Goal: Task Accomplishment & Management: Use online tool/utility

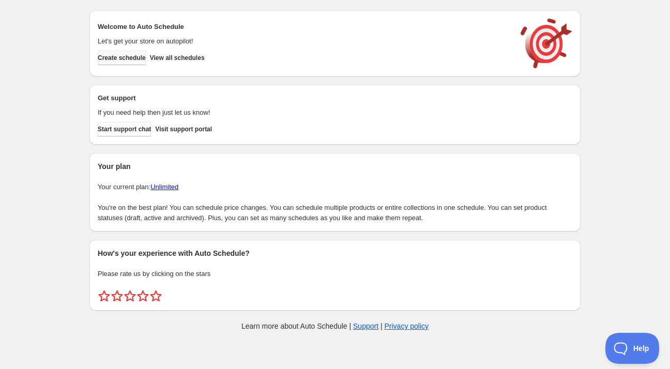
click at [146, 52] on button "Create schedule" at bounding box center [122, 58] width 48 height 14
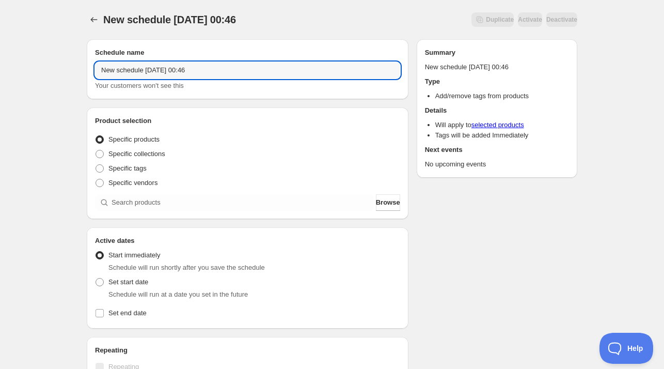
drag, startPoint x: 144, startPoint y: 72, endPoint x: 1, endPoint y: 67, distance: 143.2
click at [1, 67] on div "New schedule Sep 01 2025 00:46. This page is ready New schedule Sep 01 2025 00:…" at bounding box center [332, 313] width 664 height 626
drag, startPoint x: 155, startPoint y: 70, endPoint x: 212, endPoint y: 72, distance: 57.4
click at [212, 72] on input "Mon Sep 01 2025 00:46" at bounding box center [247, 70] width 305 height 17
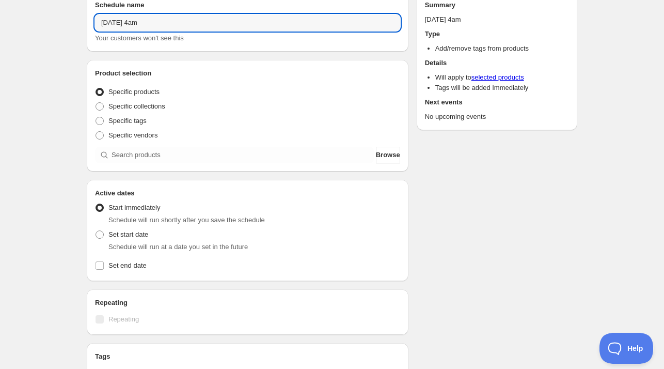
scroll to position [103, 0]
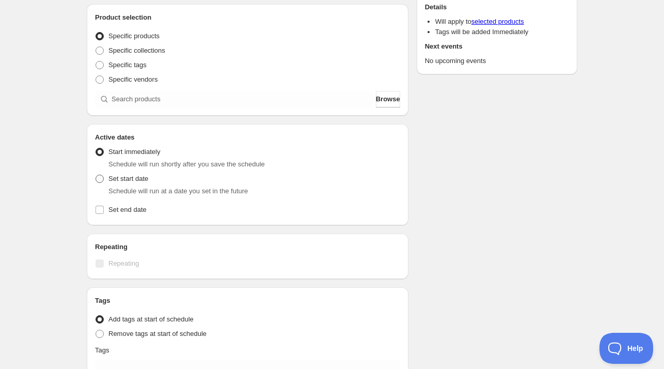
type input "[DATE] 4am"
click at [143, 175] on span "Set start date" at bounding box center [128, 179] width 40 height 8
click at [96, 175] on input "Set start date" at bounding box center [96, 175] width 1 height 1
radio input "true"
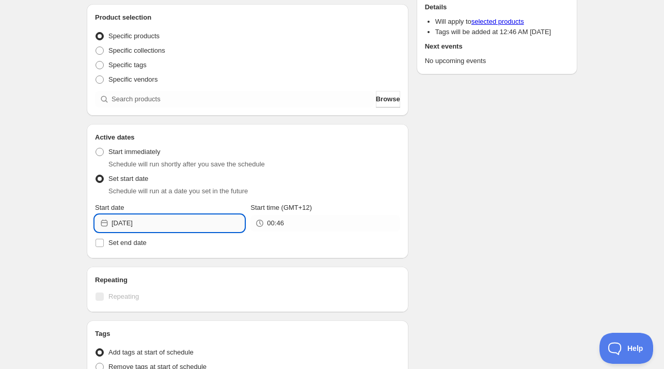
click at [167, 229] on input "2025-09-01" at bounding box center [178, 223] width 133 height 17
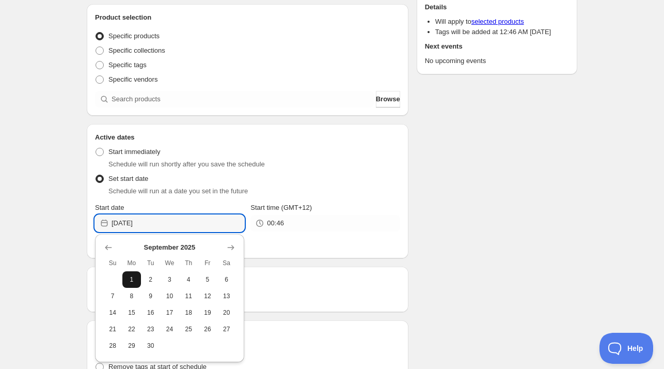
click at [131, 280] on span "1" at bounding box center [132, 279] width 11 height 8
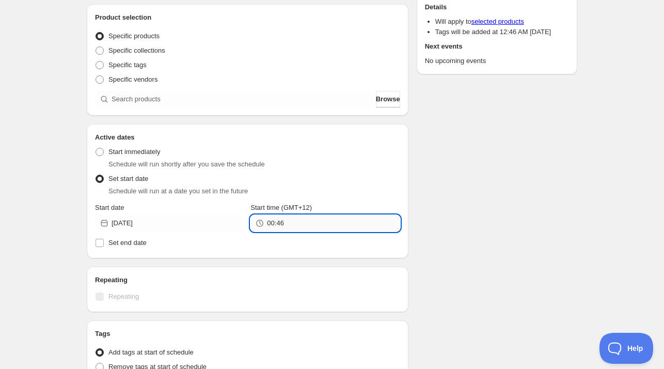
click at [286, 224] on input "00:46" at bounding box center [333, 223] width 133 height 17
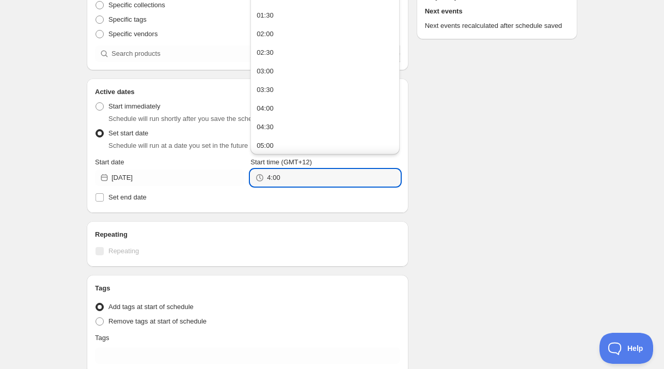
scroll to position [155, 0]
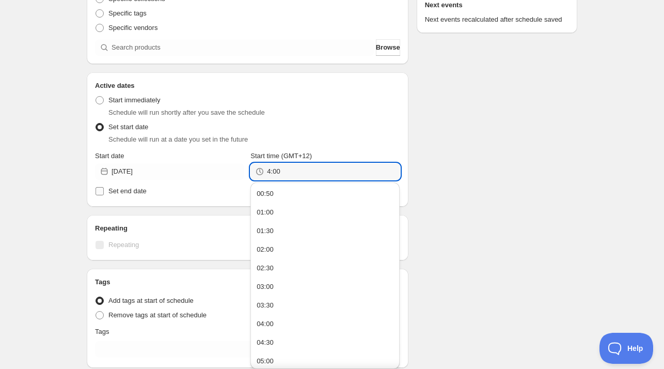
type input "4:00"
click at [131, 187] on span "Set end date" at bounding box center [127, 191] width 38 height 8
click at [104, 187] on input "Set end date" at bounding box center [100, 191] width 8 height 8
checkbox input "true"
type input "04:00"
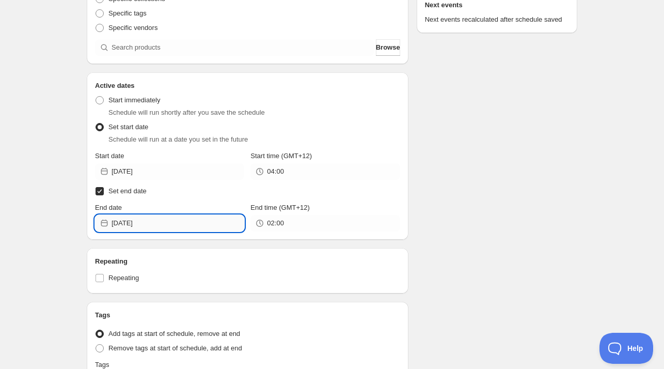
click at [149, 230] on input "2025-09-02" at bounding box center [178, 223] width 133 height 17
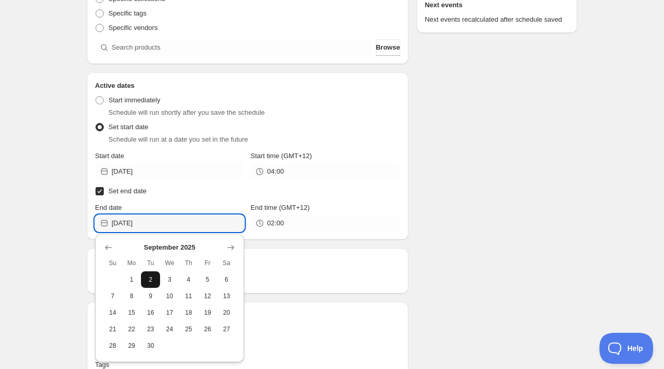
click at [155, 280] on span "2" at bounding box center [150, 279] width 11 height 8
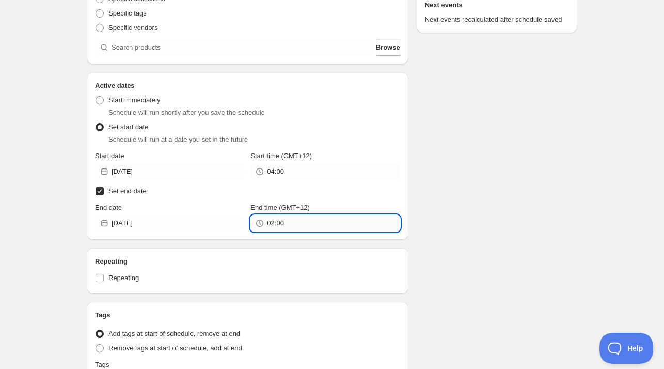
click at [298, 223] on input "02:00" at bounding box center [333, 223] width 133 height 17
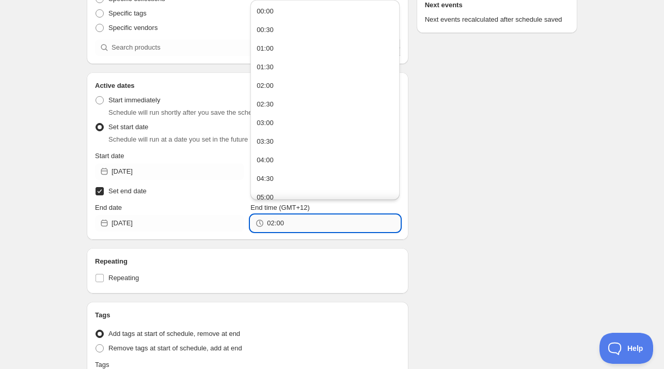
paste input "4"
type input "4:00"
click at [351, 271] on label "Repeating" at bounding box center [247, 278] width 305 height 14
click at [104, 274] on input "Repeating" at bounding box center [100, 278] width 8 height 8
checkbox input "true"
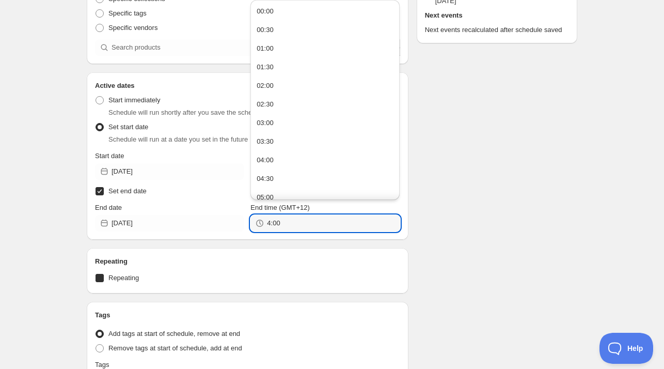
type input "04:00"
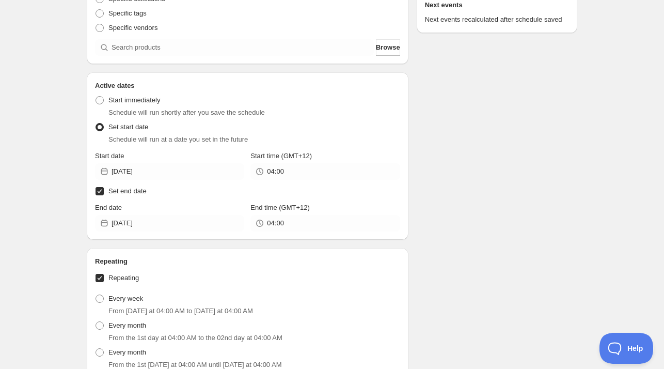
click at [288, 271] on label "Repeating" at bounding box center [247, 278] width 305 height 14
click at [104, 274] on input "Repeating" at bounding box center [100, 278] width 8 height 8
checkbox input "false"
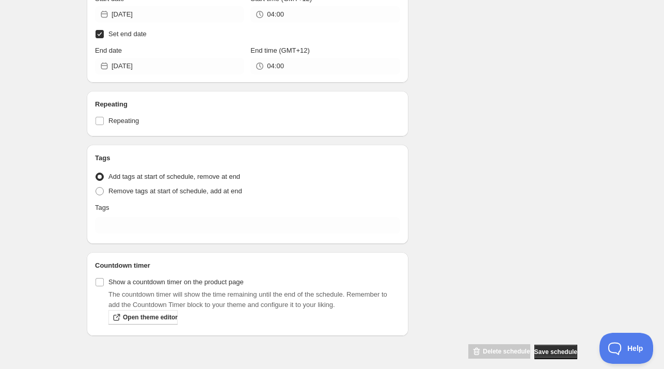
scroll to position [322, 0]
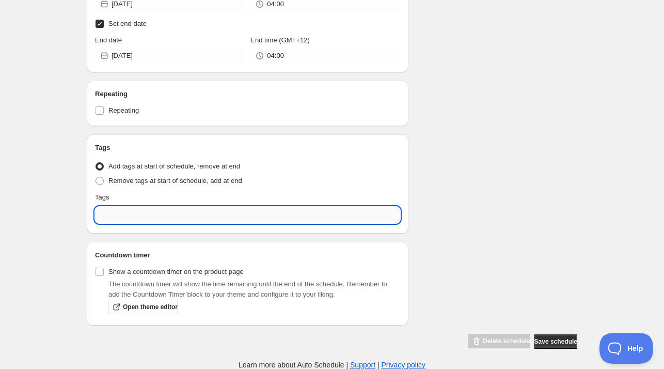
click at [138, 220] on input "text" at bounding box center [247, 215] width 305 height 17
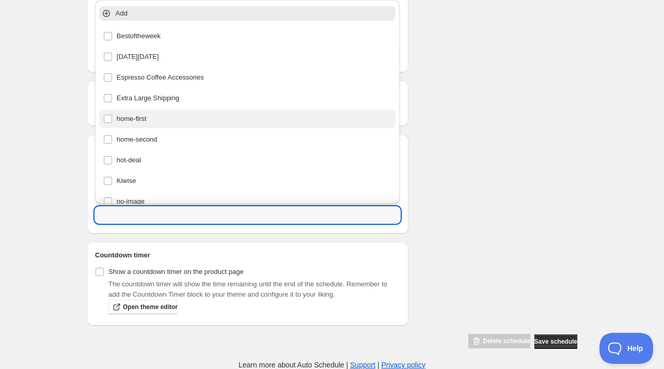
click at [156, 119] on div "home-first" at bounding box center [247, 119] width 289 height 14
type input "home-first"
checkbox input "true"
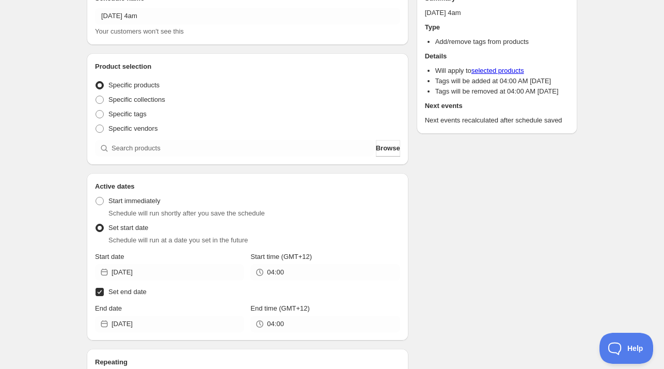
scroll to position [12, 0]
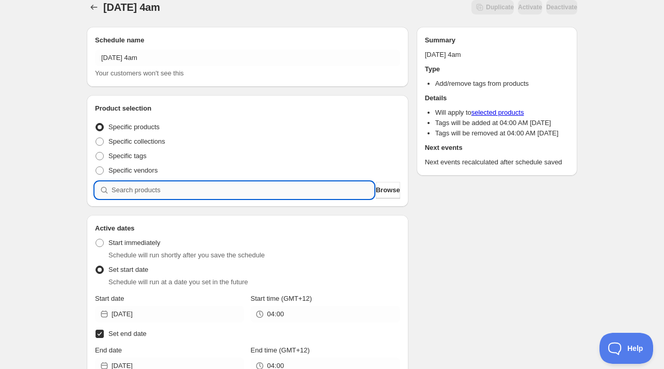
click at [144, 184] on input "search" at bounding box center [243, 190] width 262 height 17
paste input "CNH24262"
type input "CNH24262"
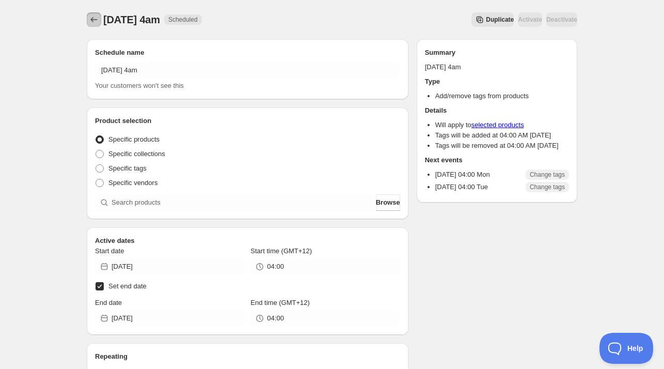
click at [94, 17] on icon "Schedules" at bounding box center [94, 19] width 10 height 10
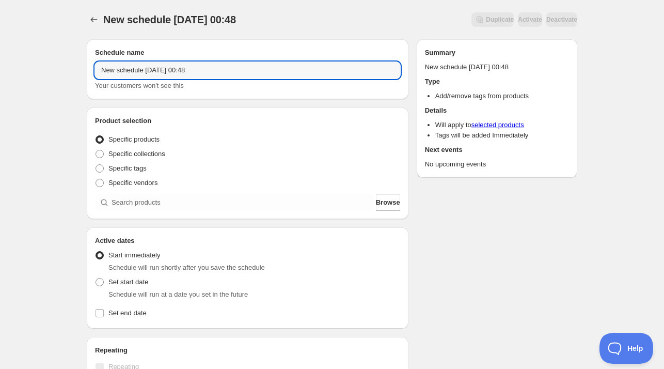
drag, startPoint x: 145, startPoint y: 72, endPoint x: 14, endPoint y: 63, distance: 131.0
click at [12, 60] on div "New schedule Sep 01 2025 00:48. This page is ready New schedule Sep 01 2025 00:…" at bounding box center [332, 313] width 664 height 626
drag, startPoint x: 195, startPoint y: 70, endPoint x: 156, endPoint y: 73, distance: 39.4
click at [156, 73] on input "Mon Sep 01 2025 00:48" at bounding box center [247, 70] width 305 height 17
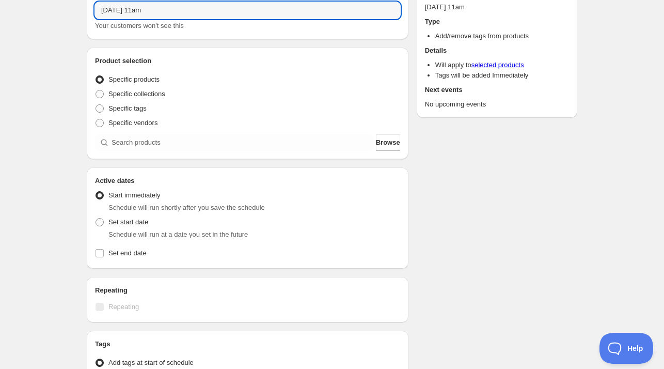
scroll to position [155, 0]
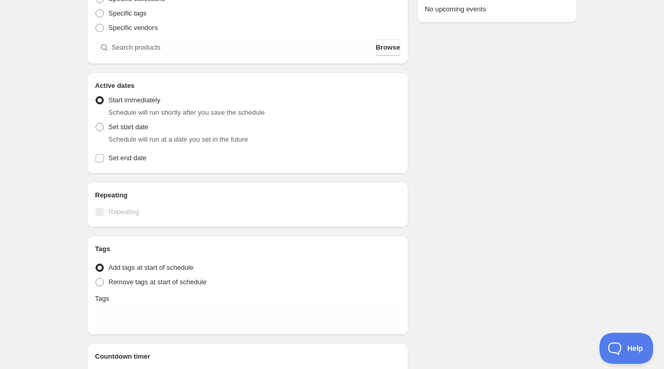
type input "Mon Sep 01 2025 11am"
click at [127, 135] on span "Schedule will run at a date you set in the future" at bounding box center [177, 139] width 139 height 8
click at [134, 128] on span "Set start date" at bounding box center [128, 127] width 40 height 8
click at [96, 123] on input "Set start date" at bounding box center [96, 123] width 1 height 1
radio input "true"
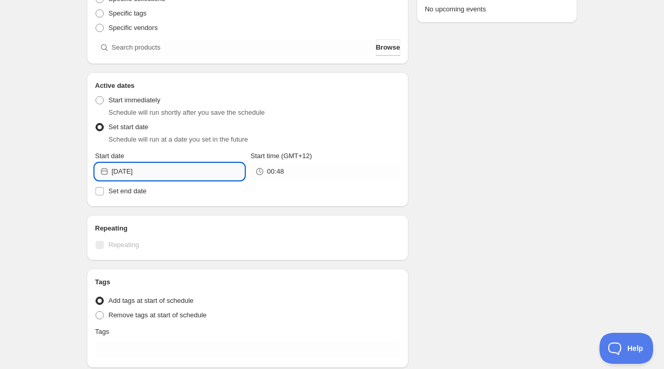
click at [163, 169] on input "2025-09-01" at bounding box center [178, 171] width 133 height 17
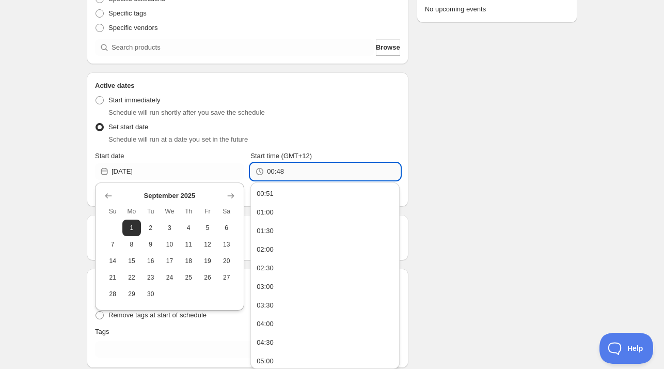
click at [300, 172] on input "00:48" at bounding box center [333, 171] width 133 height 17
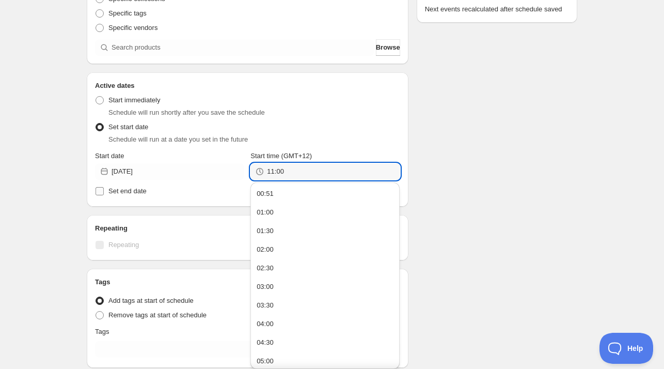
type input "11:00"
click at [140, 193] on span "Set end date" at bounding box center [127, 191] width 38 height 8
click at [104, 193] on input "Set end date" at bounding box center [100, 191] width 8 height 8
checkbox input "true"
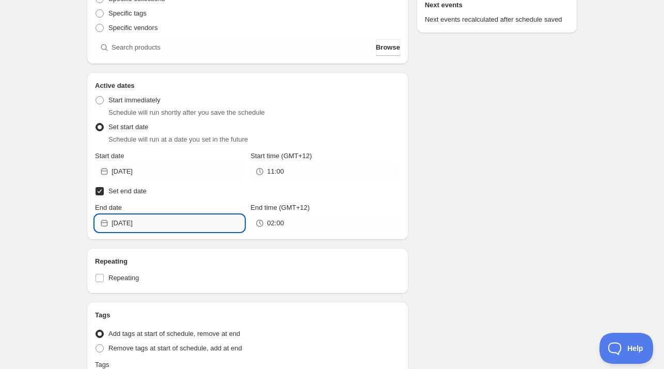
click at [157, 220] on input "2025-09-02" at bounding box center [178, 223] width 133 height 17
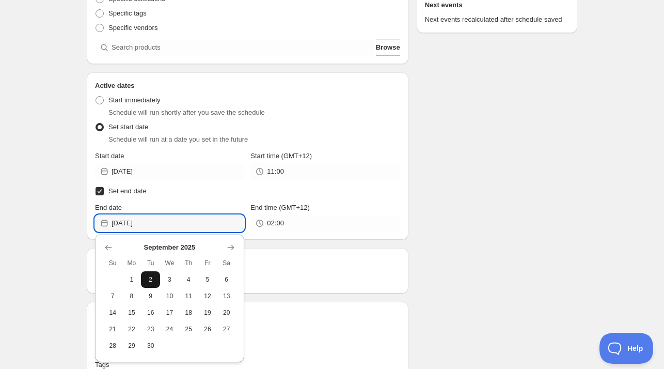
click at [147, 269] on th "Tu" at bounding box center [150, 263] width 19 height 17
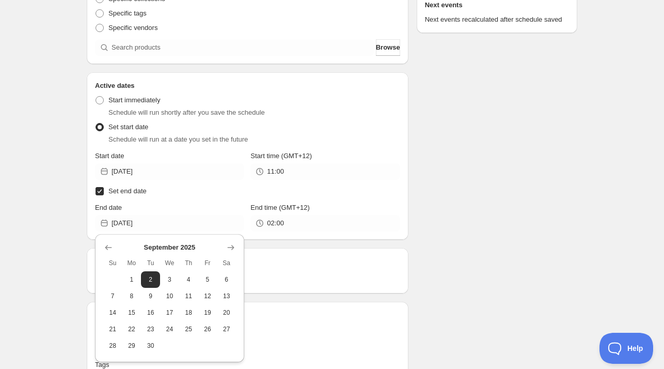
click at [148, 279] on span "2" at bounding box center [150, 279] width 11 height 8
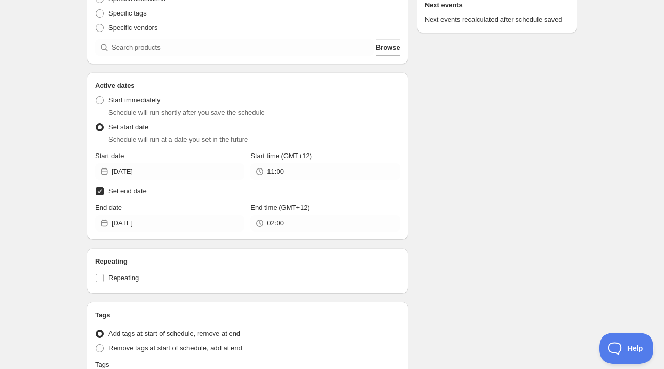
click at [306, 232] on div "Active dates Active Date Type Start immediately Schedule will run shortly after…" at bounding box center [248, 155] width 322 height 167
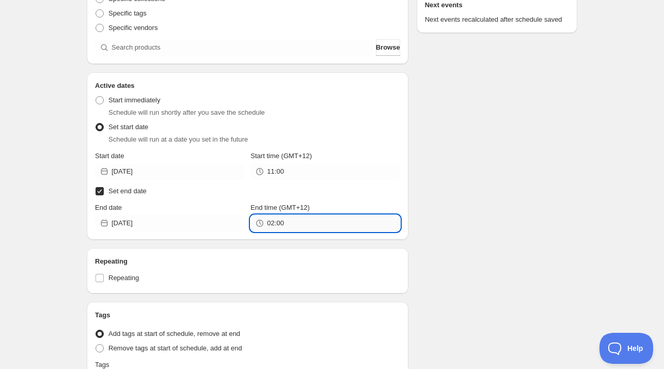
click at [303, 224] on input "02:00" at bounding box center [333, 223] width 133 height 17
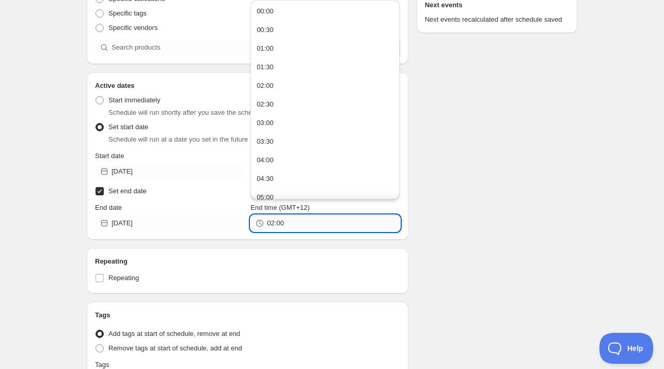
paste input "11"
type input "11:00"
click at [298, 266] on h2 "Repeating" at bounding box center [247, 261] width 305 height 10
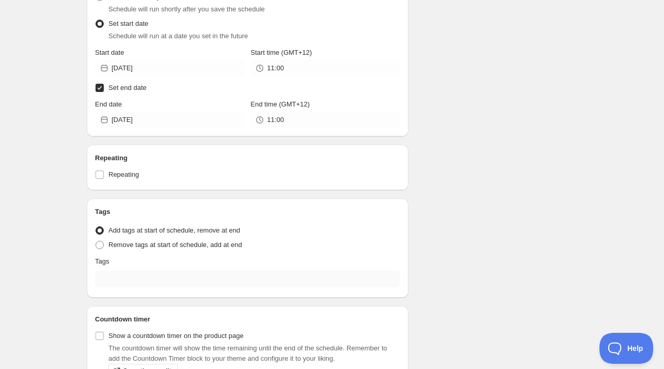
scroll to position [310, 0]
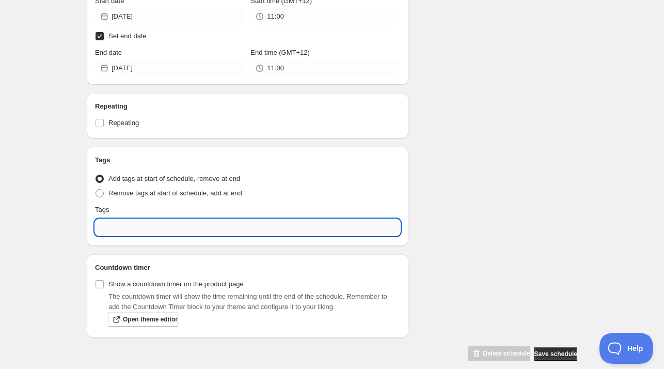
click at [136, 230] on input "text" at bounding box center [247, 227] width 305 height 17
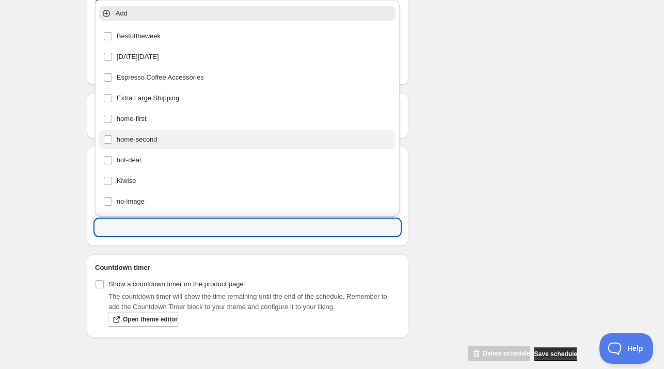
click at [152, 141] on div "home-second" at bounding box center [247, 139] width 289 height 14
type input "home-second"
checkbox input "true"
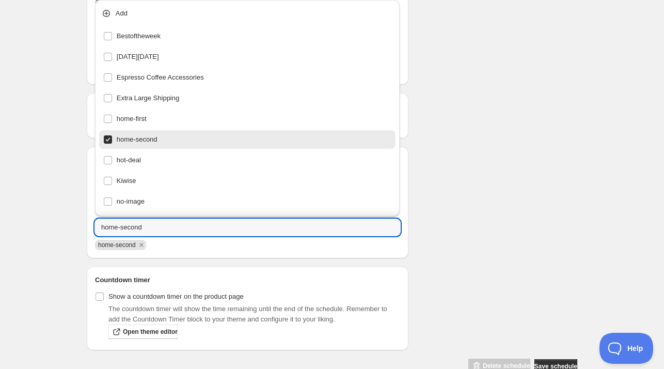
click at [551, 183] on div "Schedule name Mon Sep 01 2025 11am Your customers won't see this Product select…" at bounding box center [328, 47] width 499 height 653
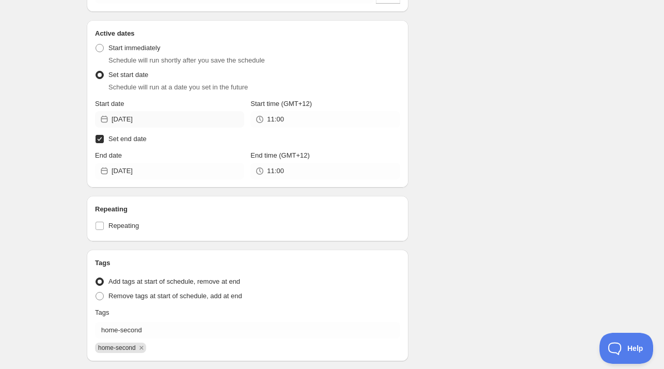
scroll to position [155, 0]
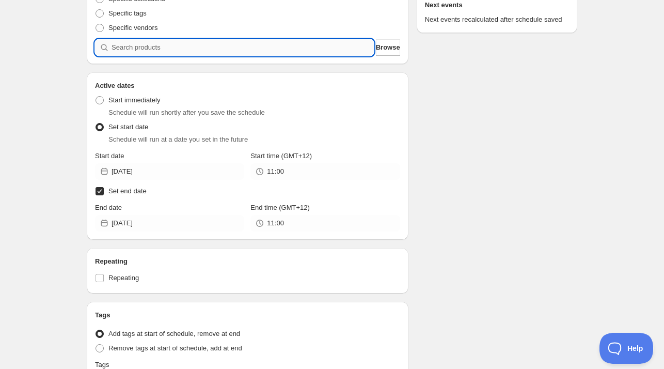
drag, startPoint x: 135, startPoint y: 50, endPoint x: 87, endPoint y: 29, distance: 52.5
click at [135, 50] on input "search" at bounding box center [243, 47] width 262 height 17
paste input "search"
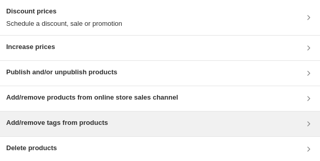
click at [85, 125] on h3 "Add/remove tags from products" at bounding box center [57, 123] width 102 height 10
click at [46, 127] on h3 "Add/remove tags from products" at bounding box center [57, 123] width 102 height 10
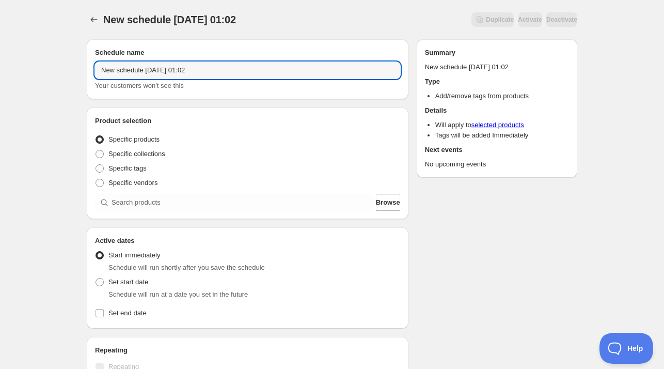
drag, startPoint x: 144, startPoint y: 73, endPoint x: -34, endPoint y: 71, distance: 177.2
click at [0, 71] on html "New schedule [DATE] 01:02. This page is ready New schedule [DATE] 01:02 Duplica…" at bounding box center [332, 184] width 664 height 369
drag, startPoint x: 160, startPoint y: 71, endPoint x: 251, endPoint y: 84, distance: 91.8
click at [245, 76] on input "[DATE] 01:02" at bounding box center [247, 70] width 305 height 17
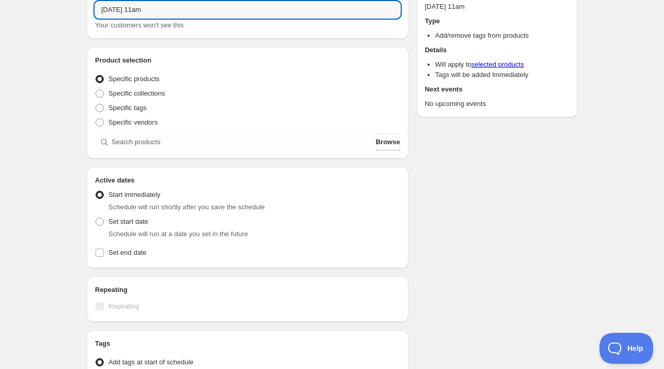
scroll to position [103, 0]
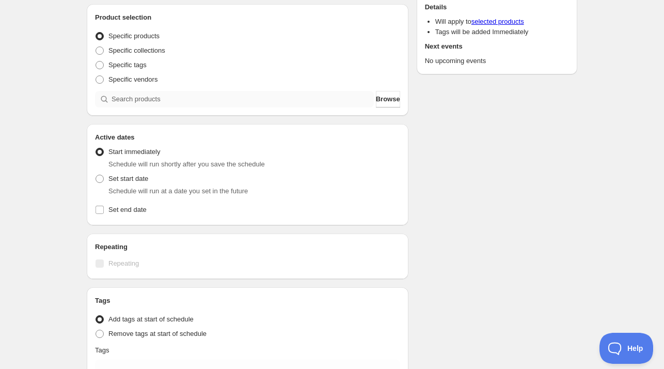
type input "[DATE] 11am"
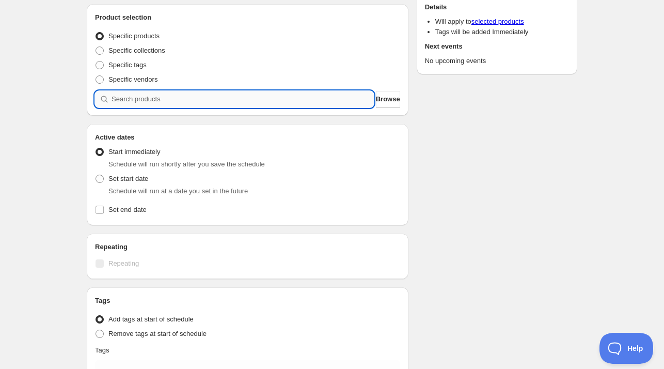
click at [146, 98] on input "search" at bounding box center [243, 99] width 262 height 17
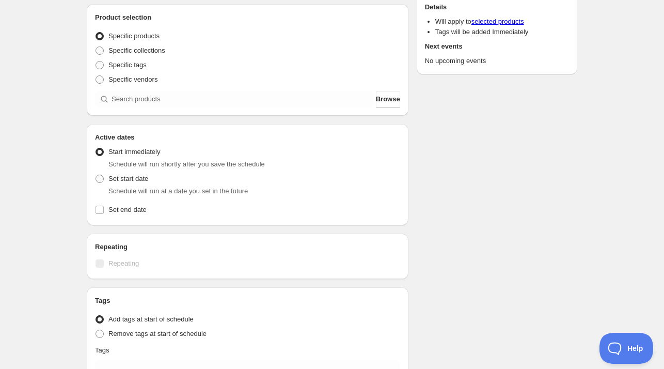
click at [120, 187] on span "Schedule will run at a date you set in the future" at bounding box center [177, 191] width 139 height 8
click at [125, 178] on span "Set start date" at bounding box center [128, 179] width 40 height 8
click at [96, 175] on input "Set start date" at bounding box center [96, 175] width 1 height 1
radio input "true"
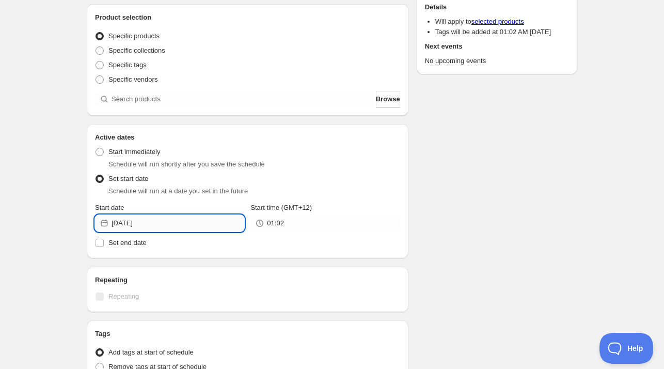
click at [163, 224] on input "2025-09-01" at bounding box center [178, 223] width 133 height 17
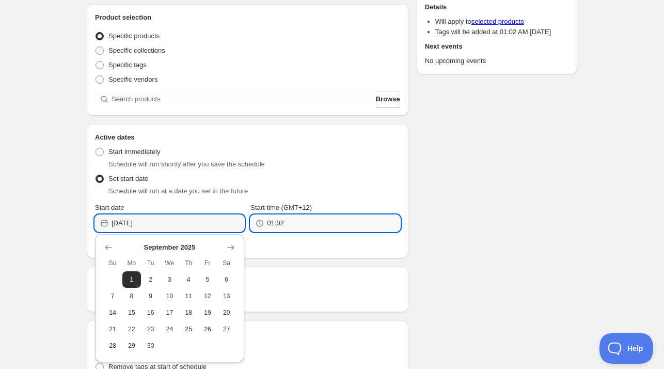
click at [324, 226] on input "01:02" at bounding box center [333, 223] width 133 height 17
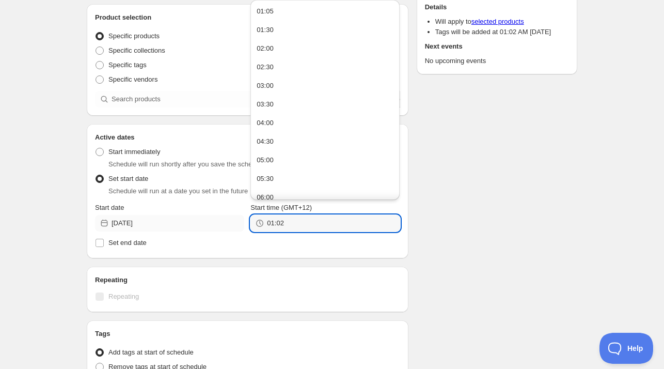
drag, startPoint x: 319, startPoint y: 226, endPoint x: 225, endPoint y: 222, distance: 94.6
click at [225, 222] on div "Start date 2025-09-01 Start time (GMT+12) 01:02" at bounding box center [247, 217] width 305 height 29
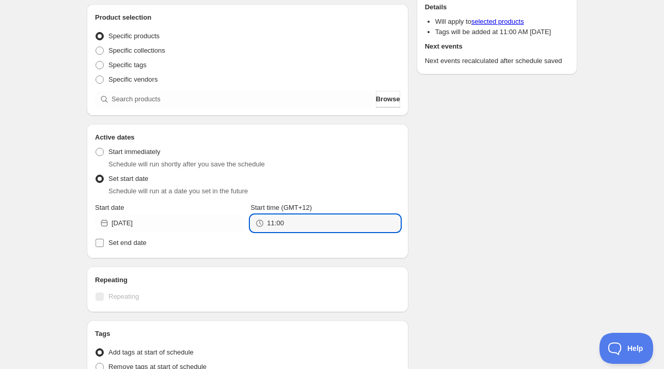
type input "11:00"
click at [119, 244] on span "Set end date" at bounding box center [127, 243] width 38 height 8
click at [104, 244] on input "Set end date" at bounding box center [100, 243] width 8 height 8
checkbox input "true"
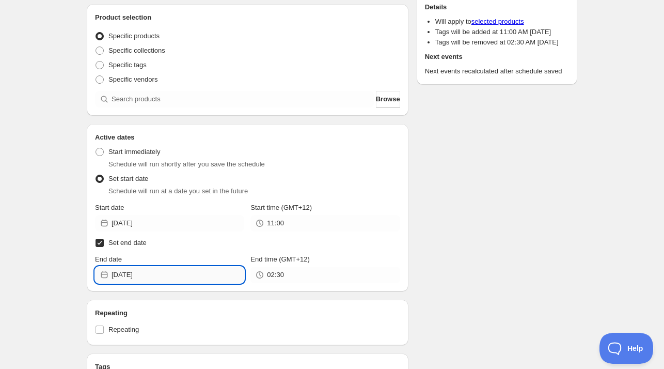
click at [156, 275] on input "2025-09-02" at bounding box center [178, 275] width 133 height 17
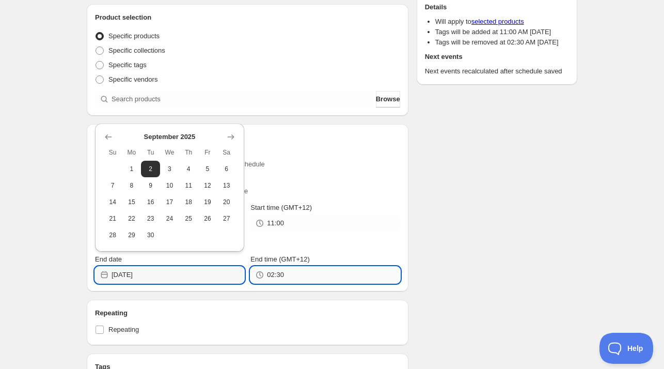
click at [289, 275] on input "02:30" at bounding box center [333, 275] width 133 height 17
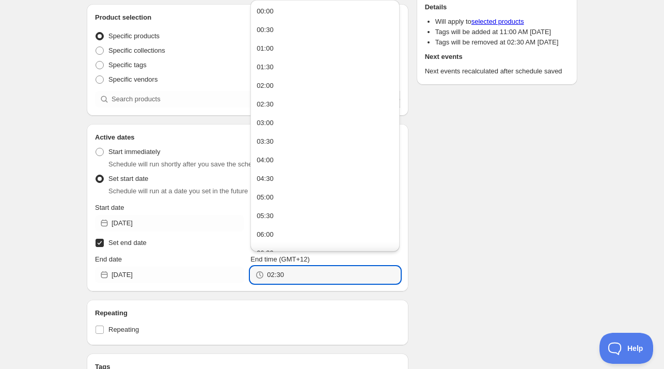
paste input "11:0"
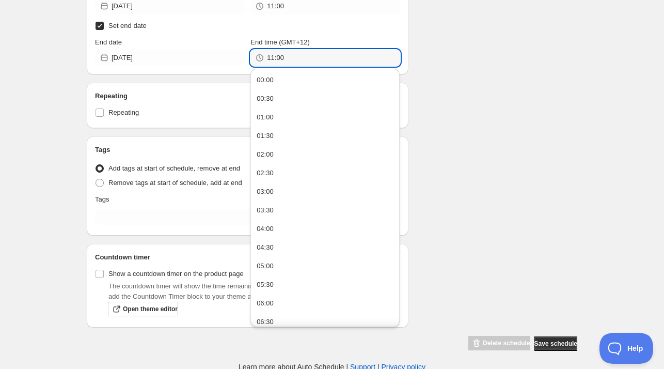
scroll to position [322, 0]
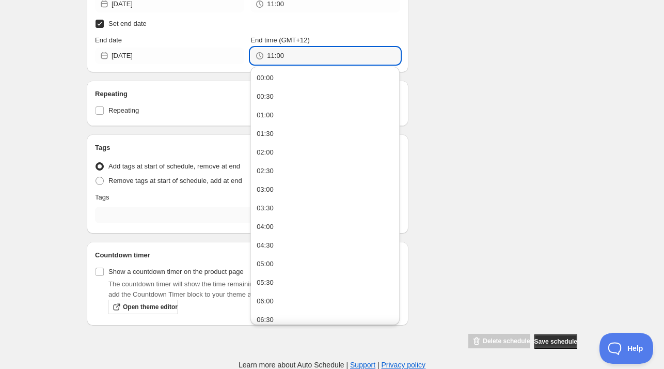
type input "11:00"
click at [128, 220] on input "text" at bounding box center [247, 215] width 305 height 17
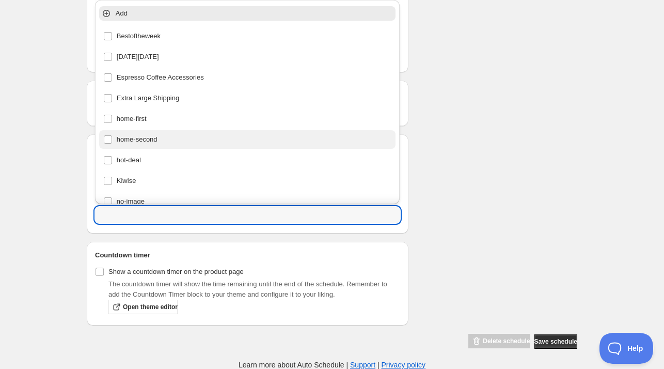
click at [151, 138] on div "home-second" at bounding box center [247, 139] width 289 height 14
type input "home-second"
checkbox input "true"
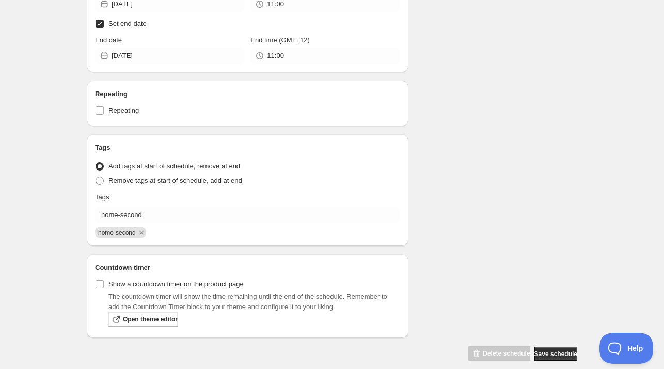
click at [521, 189] on div "Schedule name Mon Sep 01 2025 11am Your customers won't see this Product select…" at bounding box center [328, 35] width 499 height 653
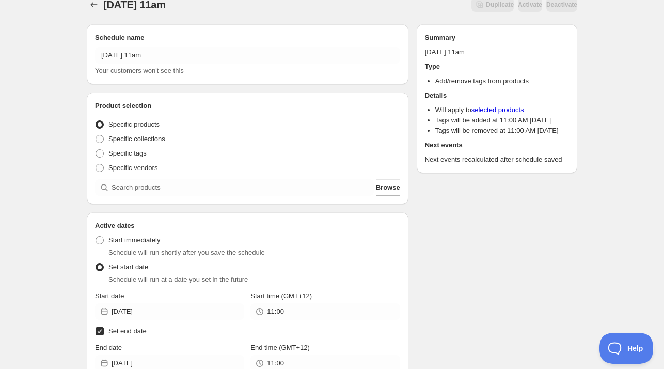
scroll to position [0, 0]
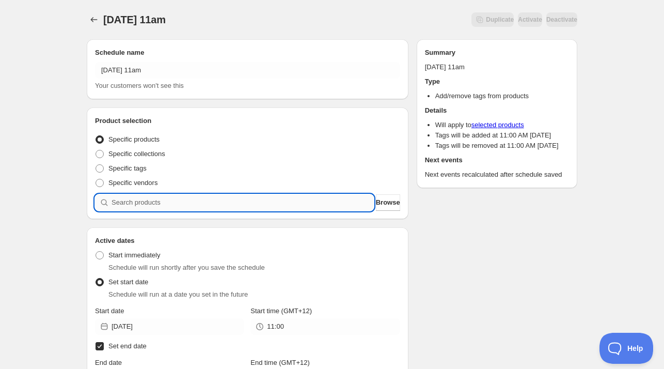
click at [157, 201] on input "search" at bounding box center [243, 202] width 262 height 17
paste input "Multi Purpose Anti Theft U-Shaped Lock"
type input "Multi Purpose Anti Theft U-Shaped Lock"
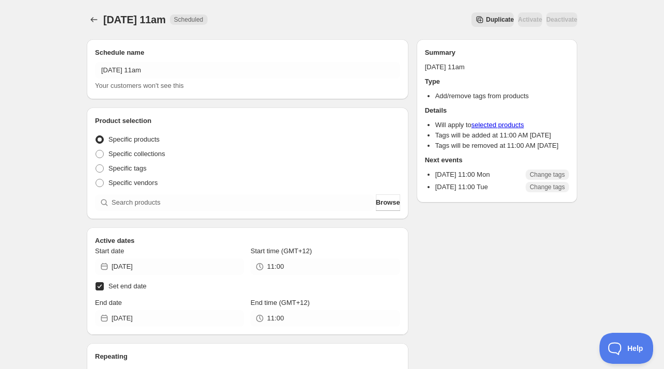
click at [85, 20] on div "Mon Sep 01 2025 11am. This page is ready Mon Sep 01 2025 11am Scheduled Duplica…" at bounding box center [332, 312] width 516 height 624
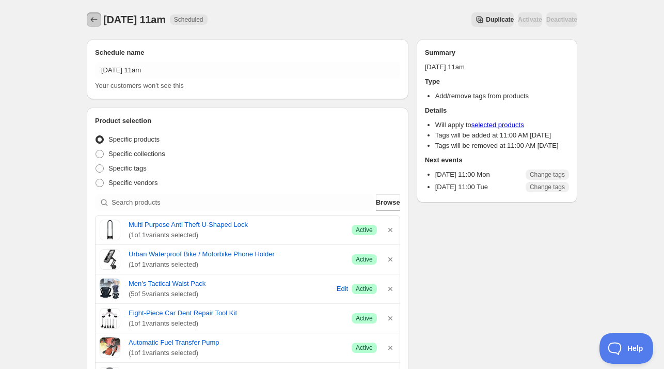
click at [90, 18] on icon "Schedules" at bounding box center [94, 19] width 10 height 10
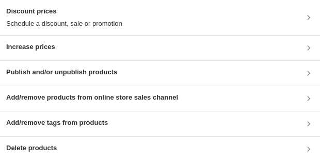
click at [66, 126] on h3 "Add/remove tags from products" at bounding box center [57, 123] width 102 height 10
